Goal: Task Accomplishment & Management: Use online tool/utility

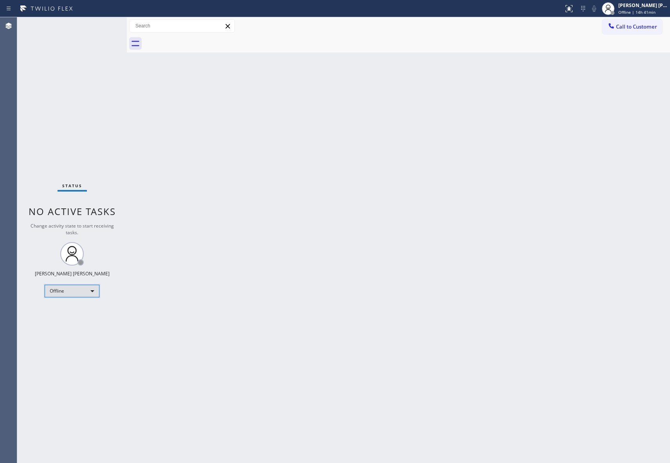
click at [73, 293] on div "Offline" at bounding box center [72, 291] width 55 height 13
click at [82, 323] on li "Unavailable" at bounding box center [71, 321] width 53 height 9
click at [642, 27] on span "Call to Customer" at bounding box center [636, 26] width 41 height 7
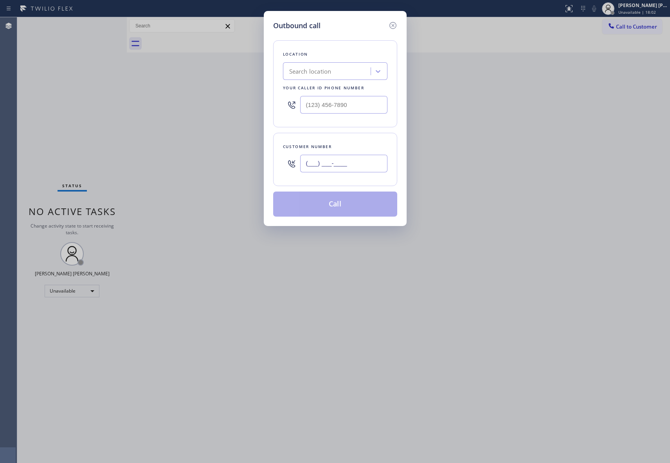
click at [337, 161] on input "(___) ___-____" at bounding box center [343, 164] width 87 height 18
paste input "855) 920-0838"
type input "[PHONE_NUMBER]"
drag, startPoint x: 359, startPoint y: 102, endPoint x: 220, endPoint y: 102, distance: 139.3
click at [220, 102] on div "Outbound call Location Search location Your caller id phone number (___) ___-__…" at bounding box center [335, 231] width 670 height 463
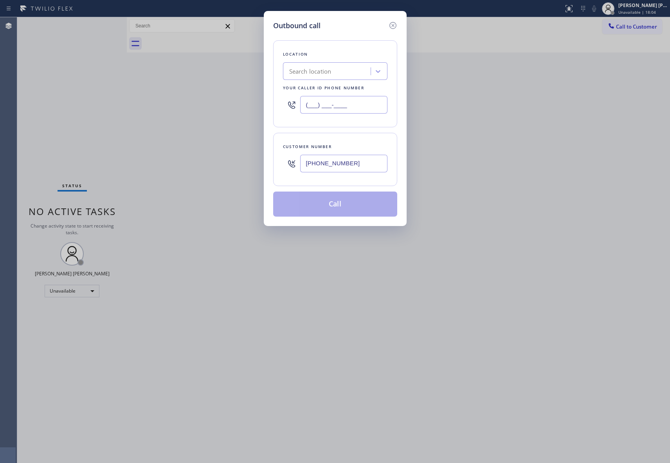
paste input "855) 920-0838"
type input "[PHONE_NUMBER]"
drag, startPoint x: 360, startPoint y: 163, endPoint x: 178, endPoint y: 177, distance: 182.9
click at [178, 177] on div "Outbound call Location Thermador Repair Group Your caller id phone number [PHON…" at bounding box center [335, 231] width 670 height 463
paste input "510) 333-3939"
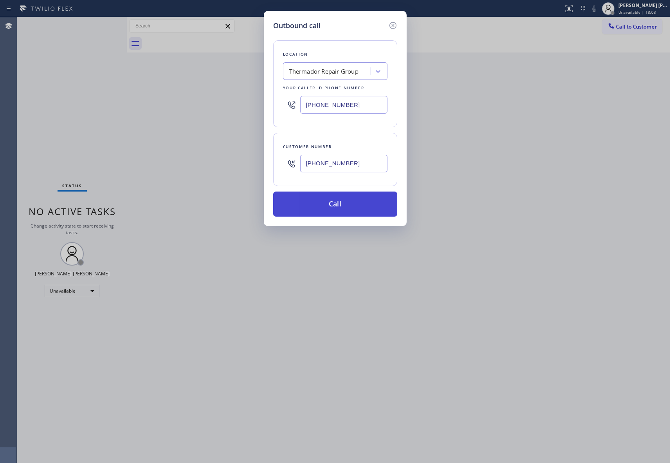
type input "[PHONE_NUMBER]"
click at [331, 208] on button "Call" at bounding box center [335, 203] width 124 height 25
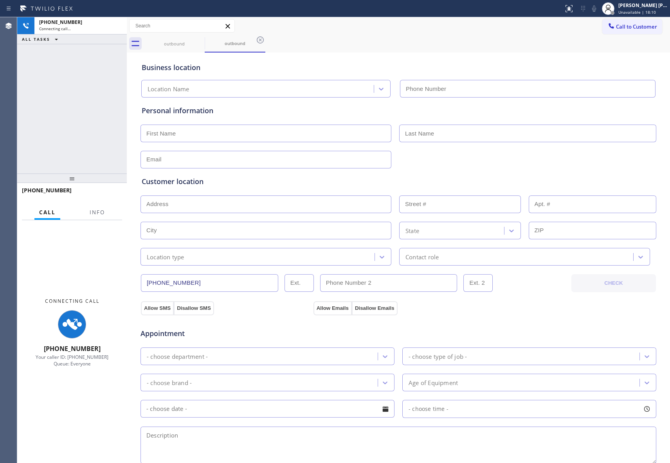
type input "[PHONE_NUMBER]"
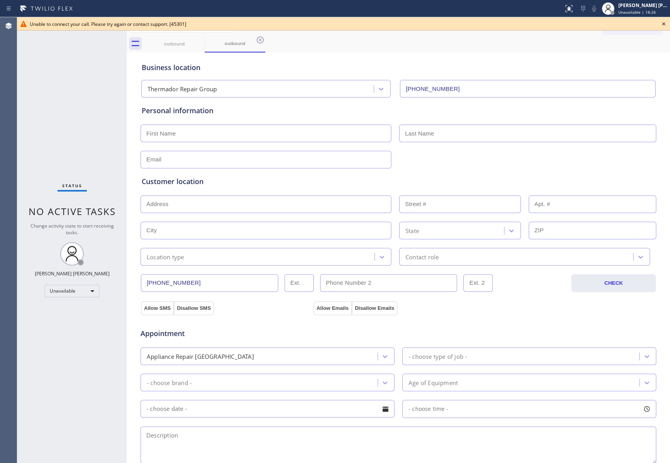
click at [664, 22] on icon at bounding box center [663, 23] width 9 height 9
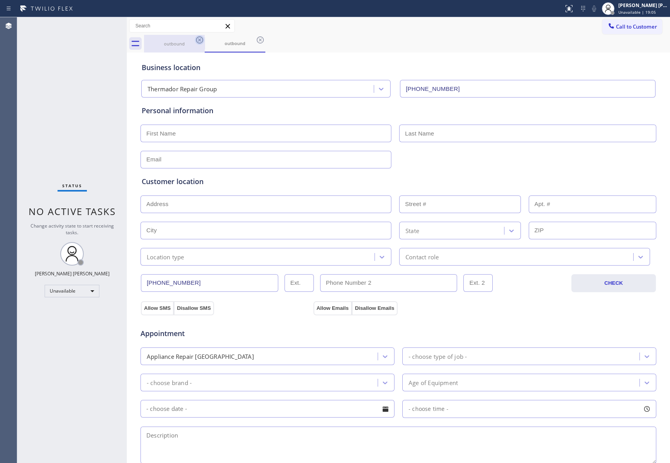
drag, startPoint x: 195, startPoint y: 45, endPoint x: 201, endPoint y: 39, distance: 8.3
click at [195, 43] on div at bounding box center [199, 39] width 9 height 9
click at [201, 39] on icon at bounding box center [199, 39] width 9 height 9
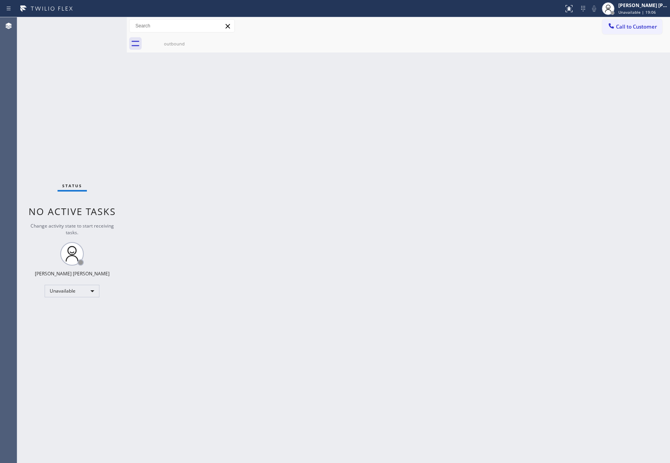
click at [201, 39] on div "outbound" at bounding box center [174, 44] width 61 height 18
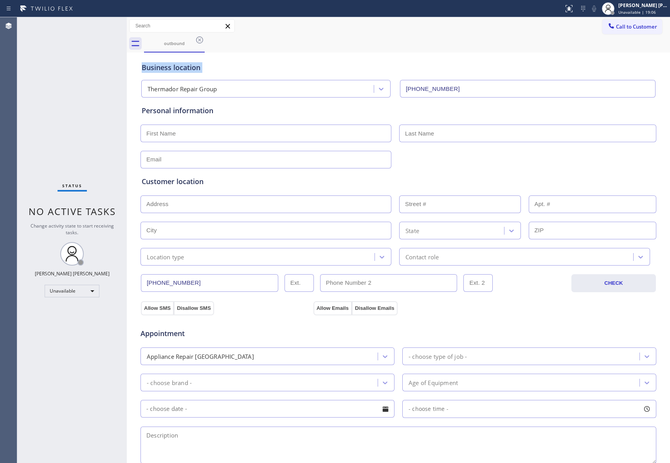
click at [201, 39] on icon at bounding box center [199, 39] width 9 height 9
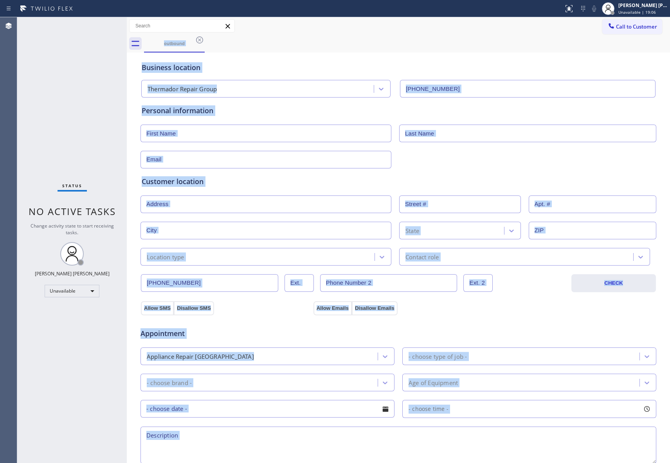
click at [201, 39] on div "outbound" at bounding box center [407, 44] width 526 height 18
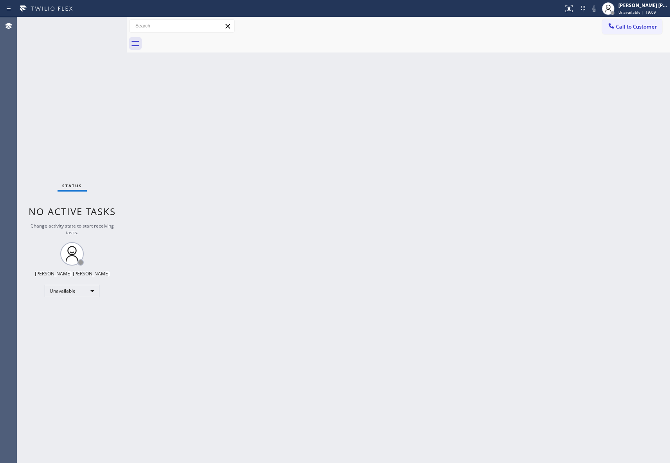
click at [640, 27] on span "Call to Customer" at bounding box center [636, 26] width 41 height 7
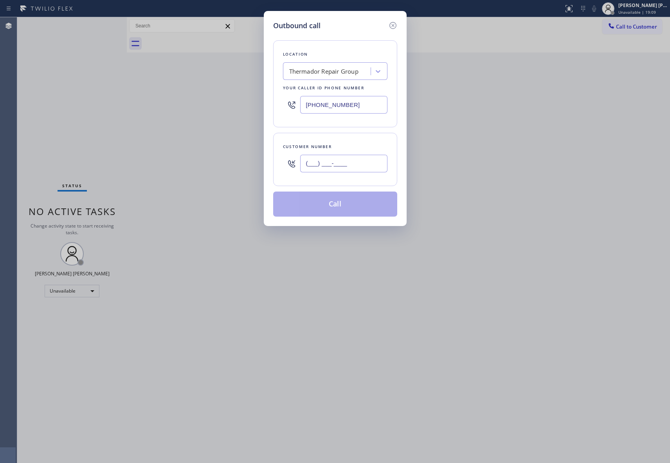
click at [351, 166] on input "(___) ___-____" at bounding box center [343, 164] width 87 height 18
paste input "510) 333-3939"
type input "[PHONE_NUMBER]"
click at [348, 212] on button "Call" at bounding box center [335, 203] width 124 height 25
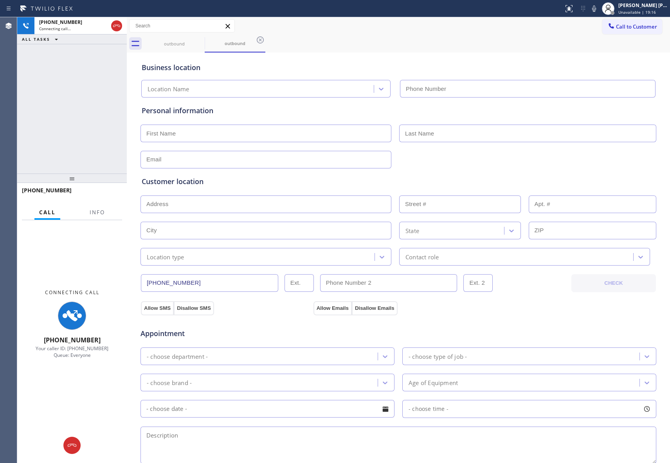
type input "[PHONE_NUMBER]"
click at [101, 213] on span "Info" at bounding box center [97, 212] width 15 height 7
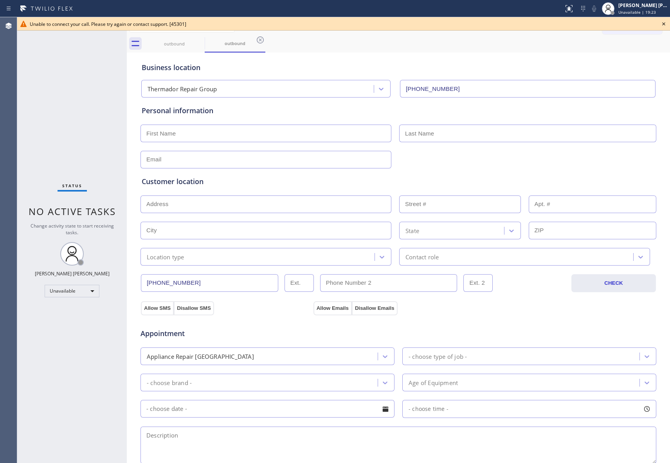
click at [664, 20] on icon at bounding box center [663, 23] width 9 height 9
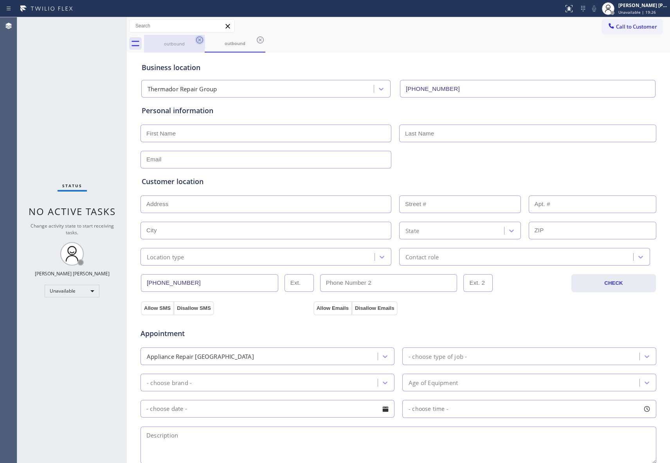
click at [202, 40] on icon at bounding box center [199, 39] width 9 height 9
click at [201, 40] on icon at bounding box center [199, 39] width 9 height 9
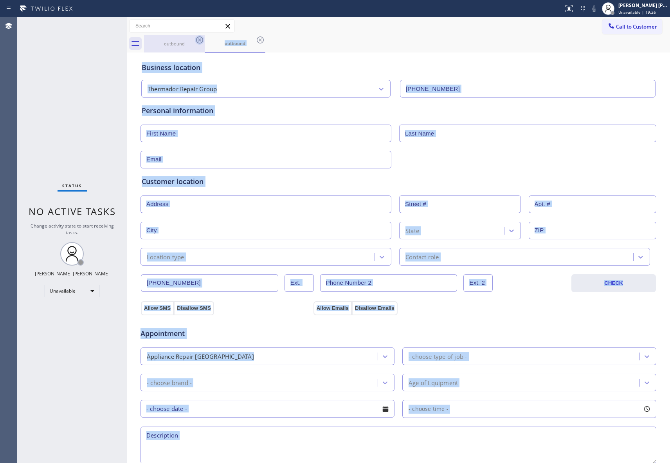
click at [205, 40] on div "outbound" at bounding box center [235, 44] width 61 height 18
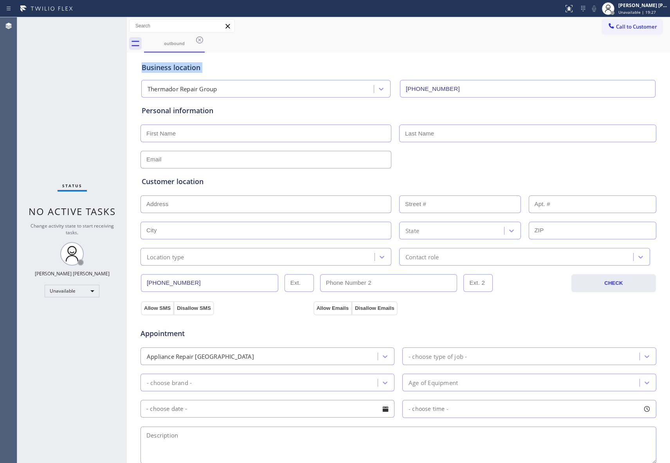
click at [201, 40] on icon at bounding box center [199, 39] width 9 height 9
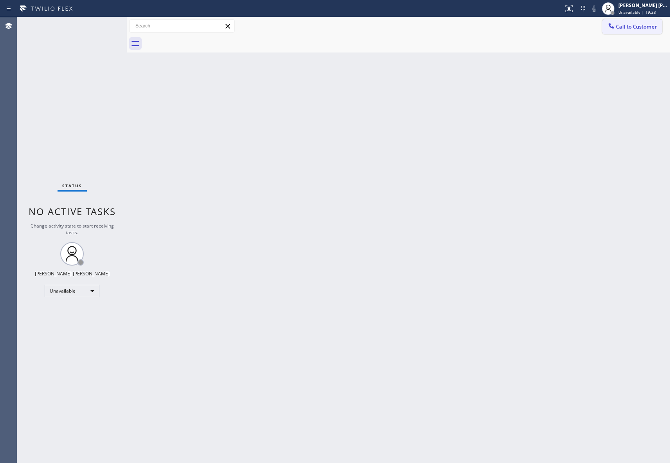
click at [639, 22] on button "Call to Customer" at bounding box center [632, 26] width 60 height 15
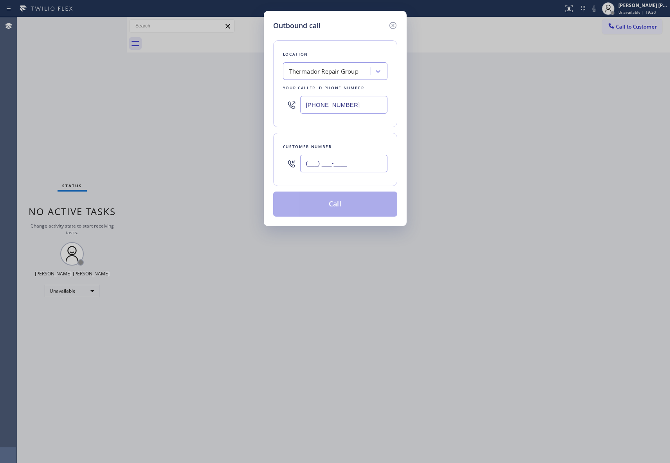
drag, startPoint x: 243, startPoint y: 161, endPoint x: 191, endPoint y: 160, distance: 51.7
click at [191, 160] on div "Outbound call Location Thermador Repair Group Your caller id phone number [PHON…" at bounding box center [335, 231] width 670 height 463
paste input "510) 333-3939"
type input "[PHONE_NUMBER]"
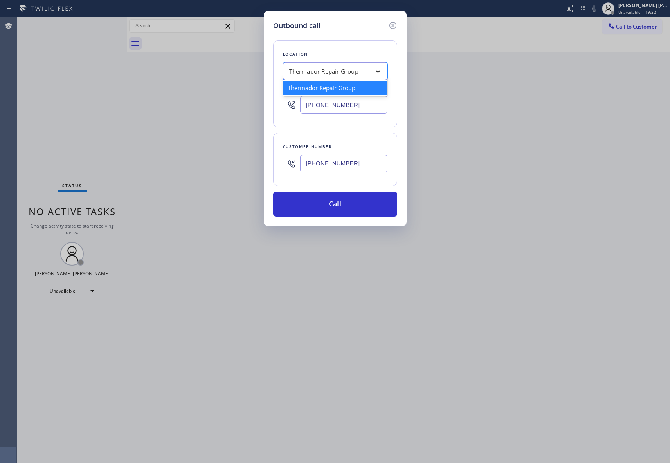
click at [378, 67] on icon at bounding box center [378, 71] width 8 height 8
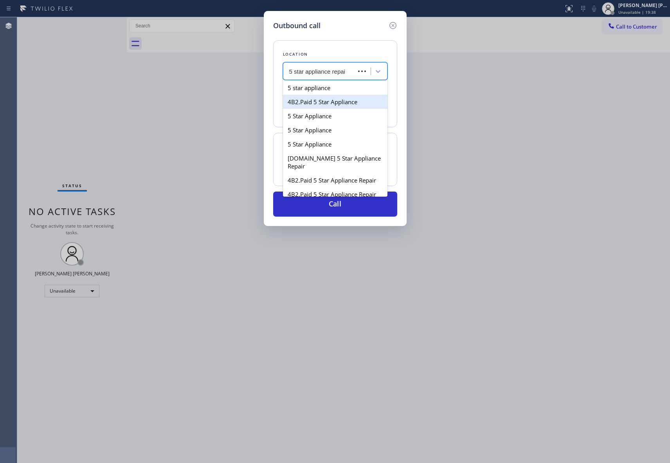
type input "5 star appliance repair"
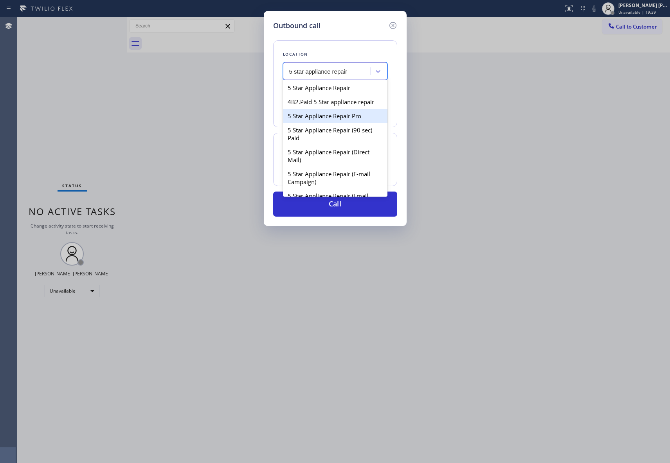
click at [350, 123] on div "5 Star Appliance Repair Pro" at bounding box center [335, 116] width 105 height 14
type input "[PHONE_NUMBER]"
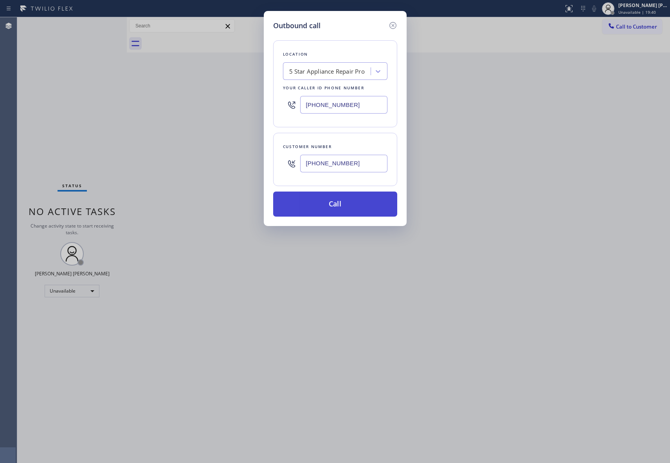
click at [346, 203] on button "Call" at bounding box center [335, 203] width 124 height 25
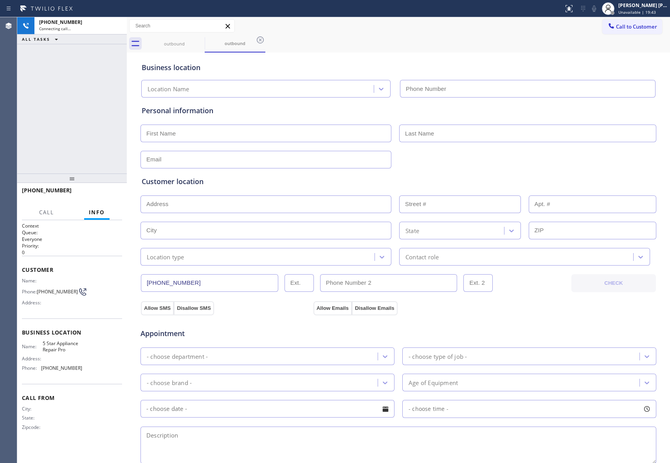
type input "[PHONE_NUMBER]"
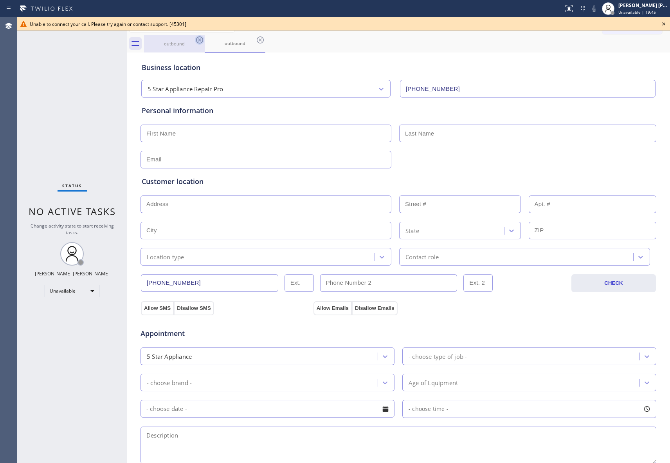
click at [204, 39] on icon at bounding box center [199, 39] width 9 height 9
click at [200, 40] on icon at bounding box center [199, 39] width 9 height 9
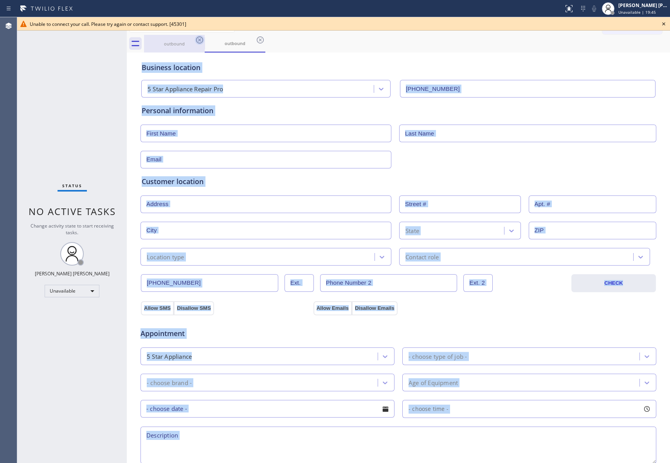
click at [205, 40] on div "outbound" at bounding box center [235, 44] width 61 height 18
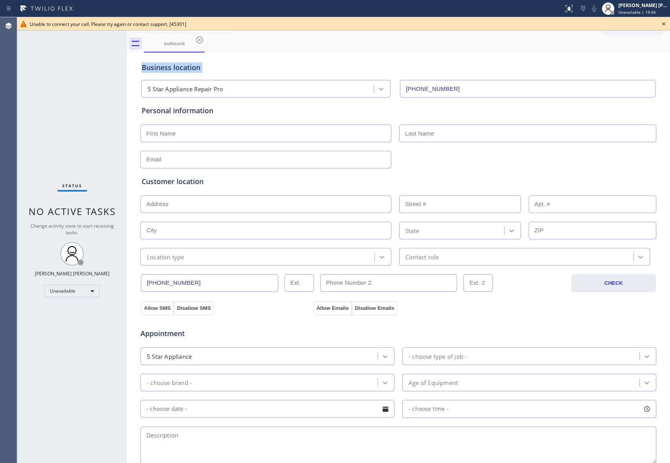
click at [200, 40] on icon at bounding box center [199, 39] width 9 height 9
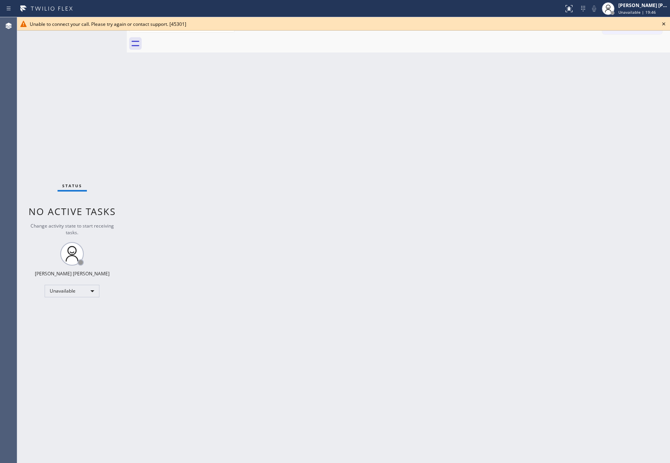
click at [200, 40] on div at bounding box center [407, 44] width 526 height 18
drag, startPoint x: 200, startPoint y: 40, endPoint x: 667, endPoint y: 34, distance: 467.0
click at [212, 40] on div at bounding box center [407, 44] width 526 height 18
click at [666, 23] on icon at bounding box center [663, 23] width 9 height 9
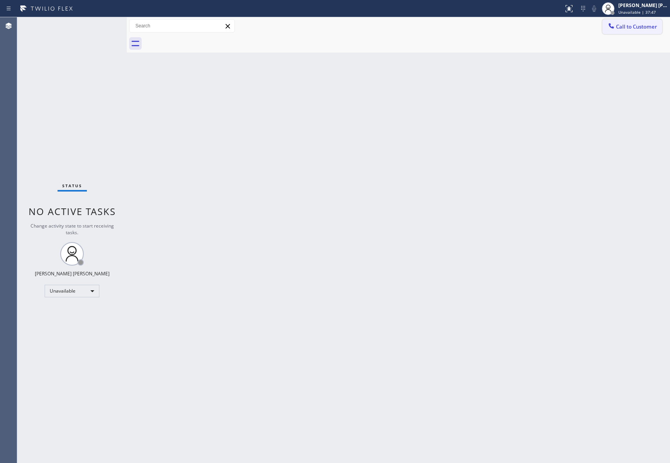
click at [644, 29] on span "Call to Customer" at bounding box center [636, 26] width 41 height 7
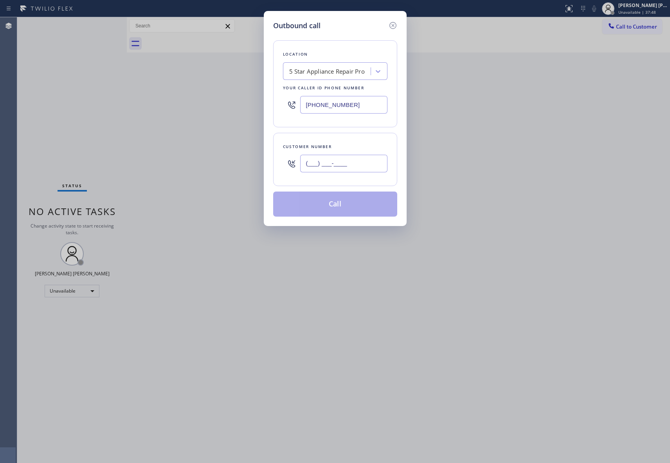
click at [351, 166] on input "(___) ___-____" at bounding box center [343, 164] width 87 height 18
paste input "206) 786-0908"
type input "[PHONE_NUMBER]"
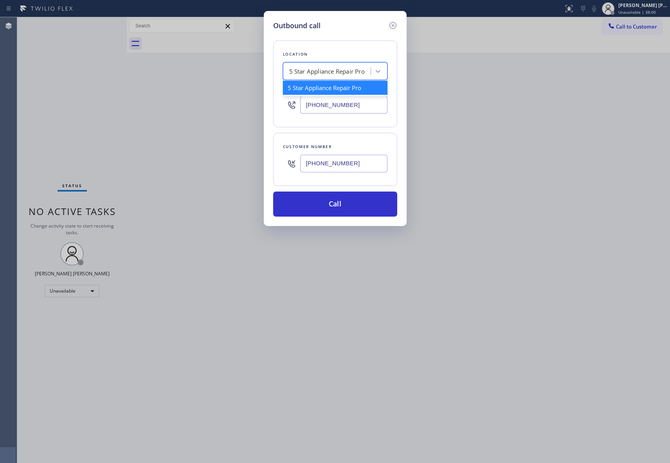
click at [340, 76] on div "5 Star Appliance Repair Pro" at bounding box center [327, 72] width 85 height 14
paste input "Pasadena Appliance Repair"
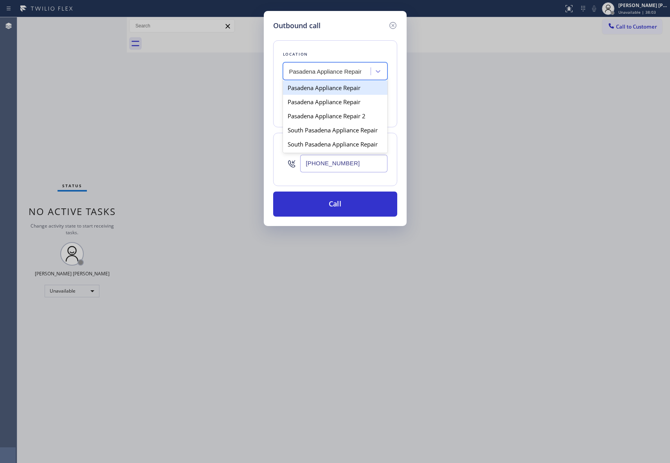
type input "Pasadena Appliance Repair"
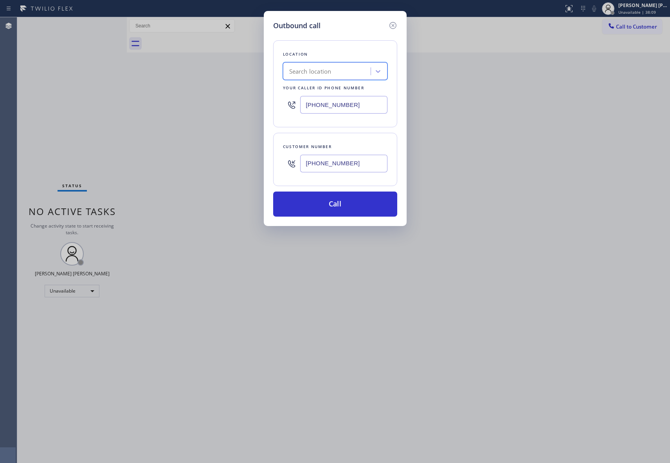
click at [331, 65] on div "Search location" at bounding box center [327, 72] width 85 height 14
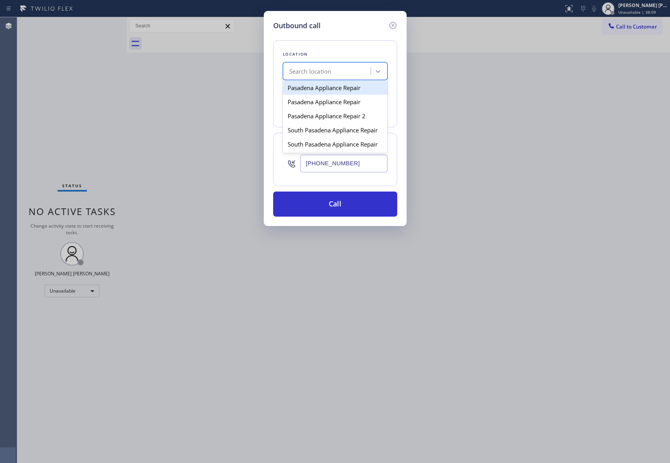
paste input "626) 376-4990"
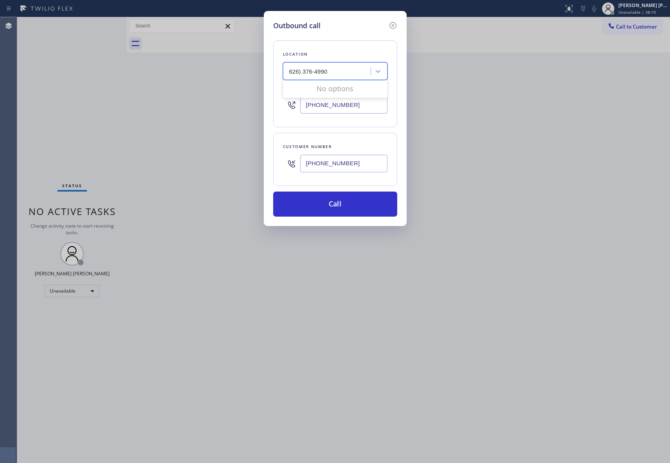
type input "626) 376-4990"
drag, startPoint x: 365, startPoint y: 106, endPoint x: 202, endPoint y: 91, distance: 163.5
click at [202, 91] on div "Outbound call Location Search location Your caller id phone number [PHONE_NUMBE…" at bounding box center [335, 231] width 670 height 463
paste input "626) 376-4990"
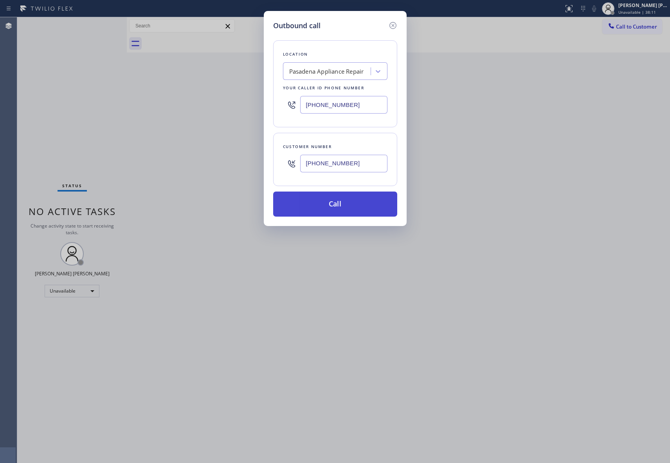
type input "[PHONE_NUMBER]"
click at [343, 203] on button "Call" at bounding box center [335, 203] width 124 height 25
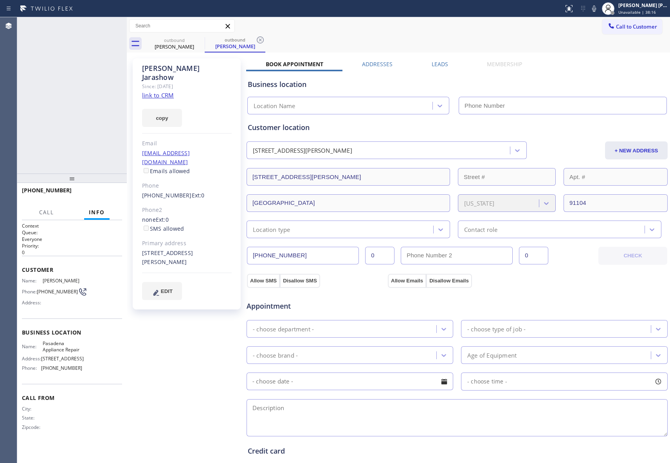
type input "[PHONE_NUMBER]"
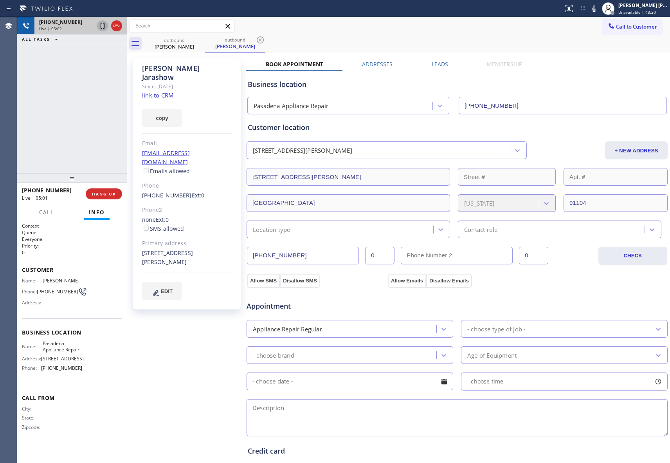
click at [99, 26] on icon at bounding box center [102, 25] width 9 height 9
type input "[PHONE_NUMBER]"
click at [102, 24] on icon at bounding box center [102, 25] width 5 height 5
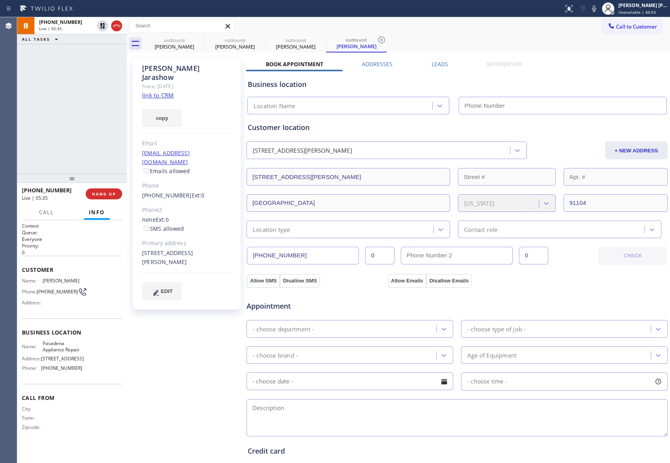
type input "[PHONE_NUMBER]"
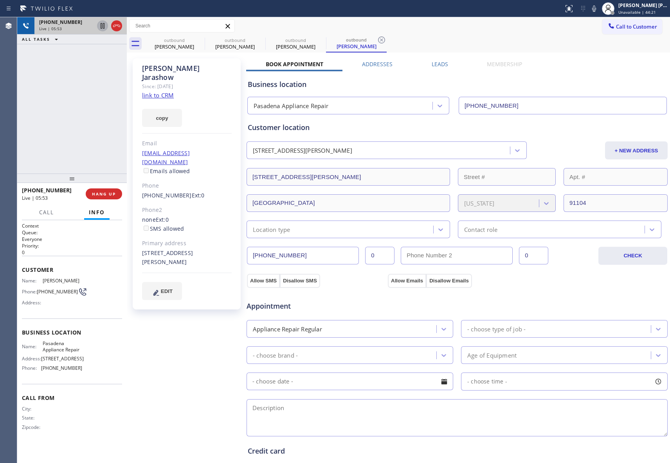
click at [101, 27] on icon at bounding box center [103, 25] width 4 height 5
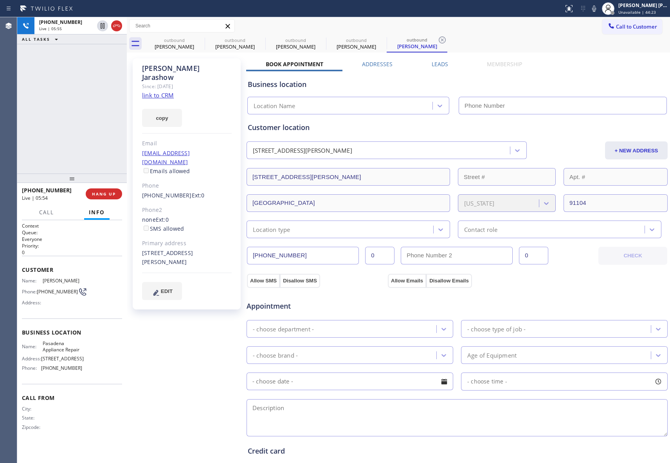
type input "[PHONE_NUMBER]"
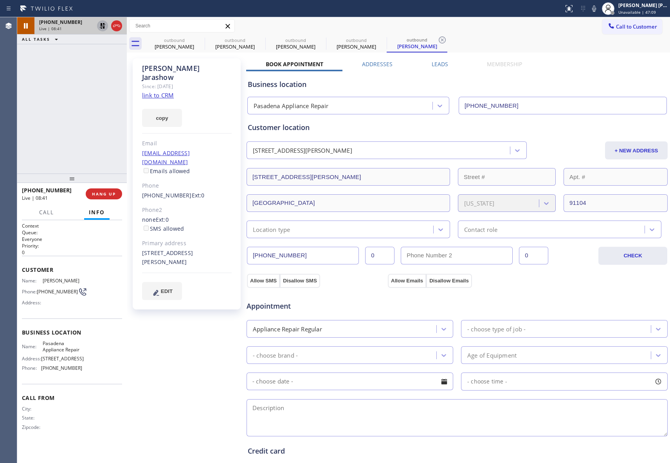
click at [102, 28] on icon at bounding box center [102, 25] width 9 height 9
type input "[PHONE_NUMBER]"
click at [116, 29] on icon at bounding box center [116, 25] width 9 height 9
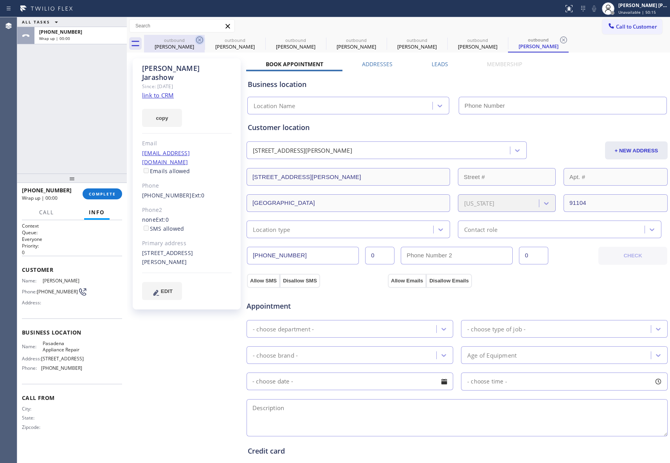
type input "[PHONE_NUMBER]"
click at [195, 41] on icon at bounding box center [199, 39] width 9 height 9
click at [0, 0] on icon at bounding box center [0, 0] width 0 height 0
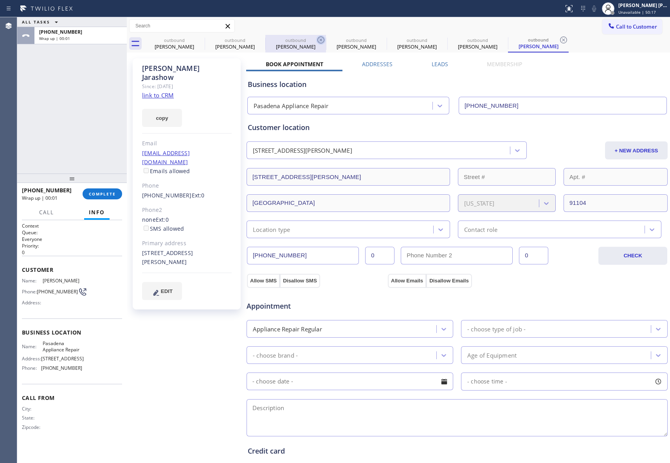
click at [316, 40] on icon at bounding box center [320, 39] width 9 height 9
click at [0, 0] on icon at bounding box center [0, 0] width 0 height 0
click at [559, 40] on icon at bounding box center [563, 39] width 9 height 9
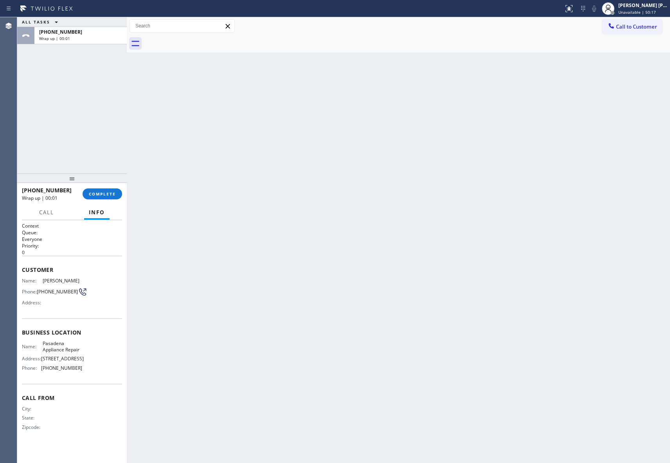
click at [200, 40] on div at bounding box center [407, 44] width 526 height 18
click at [101, 191] on span "COMPLETE" at bounding box center [102, 193] width 27 height 5
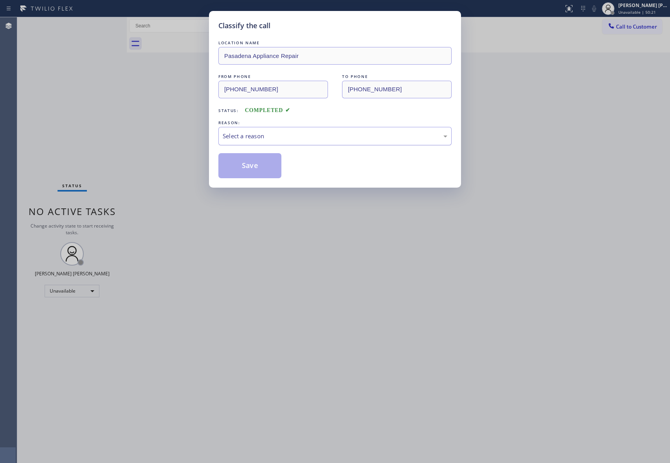
click at [255, 138] on div "Select a reason" at bounding box center [335, 136] width 225 height 9
click at [245, 166] on button "Save" at bounding box center [249, 165] width 63 height 25
